Goal: Task Accomplishment & Management: Use online tool/utility

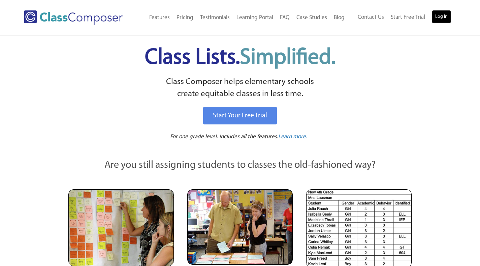
click at [438, 19] on link "Log In" at bounding box center [441, 16] width 19 height 13
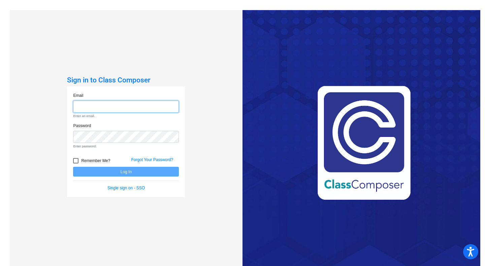
type input "ctornquist@ceres.k12.ca.us"
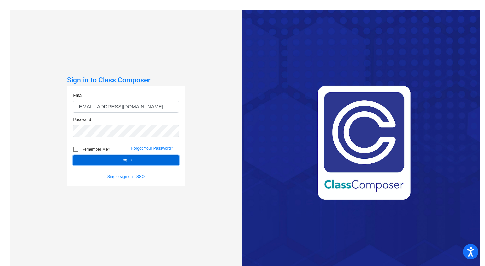
click at [141, 162] on button "Log In" at bounding box center [126, 161] width 106 height 10
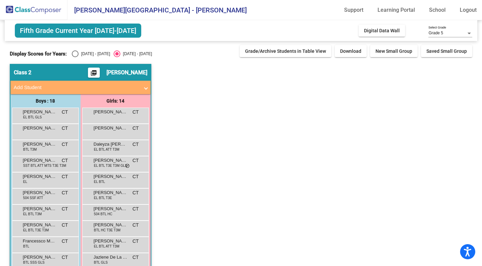
click at [68, 50] on div "Display Scores for Years: 2024 - 2025 2025 - 2026 Grade/Archive Students in Tab…" at bounding box center [241, 51] width 463 height 12
click at [72, 51] on div "Select an option" at bounding box center [75, 54] width 7 height 7
click at [75, 57] on input "2024 - 2025" at bounding box center [75, 57] width 0 height 0
radio input "true"
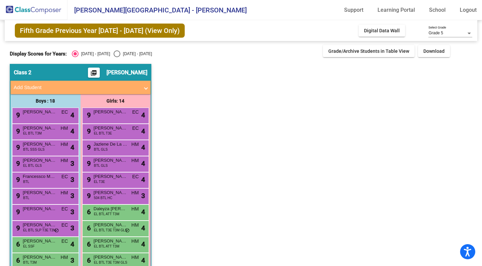
click at [114, 55] on div "Select an option" at bounding box center [117, 54] width 7 height 7
click at [117, 57] on input "2025 - 2026" at bounding box center [117, 57] width 0 height 0
radio input "true"
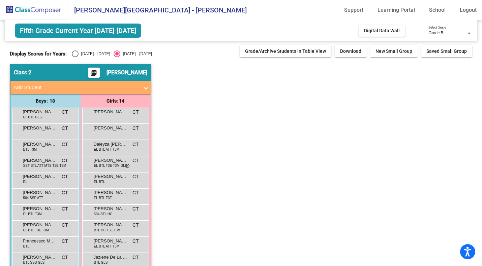
click at [83, 50] on div "Display Scores for Years: 2024 - 2025 2025 - 2026 Grade/Archive Students in Tab…" at bounding box center [241, 51] width 463 height 12
click at [70, 53] on div "Display Scores for Years: 2024 - 2025 2025 - 2026" at bounding box center [123, 54] width 227 height 7
click at [73, 54] on div "Select an option" at bounding box center [75, 54] width 7 height 7
click at [75, 57] on input "2024 - 2025" at bounding box center [75, 57] width 0 height 0
radio input "true"
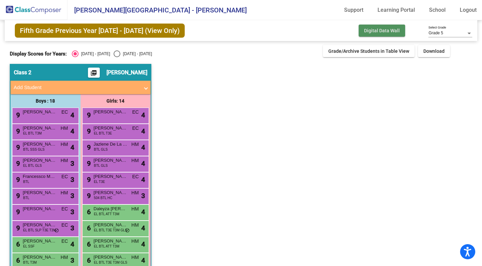
click at [381, 32] on span "Digital Data Wall" at bounding box center [382, 30] width 36 height 5
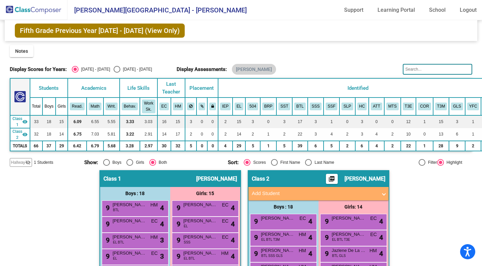
click at [128, 30] on span "Fifth Grade Previous Year 2024 - 2025 (View Only)" at bounding box center [100, 31] width 170 height 14
click at [385, 14] on link "Learning Portal" at bounding box center [396, 10] width 48 height 11
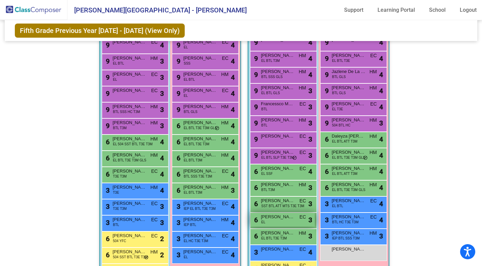
scroll to position [253, 0]
